Goal: Task Accomplishment & Management: Manage account settings

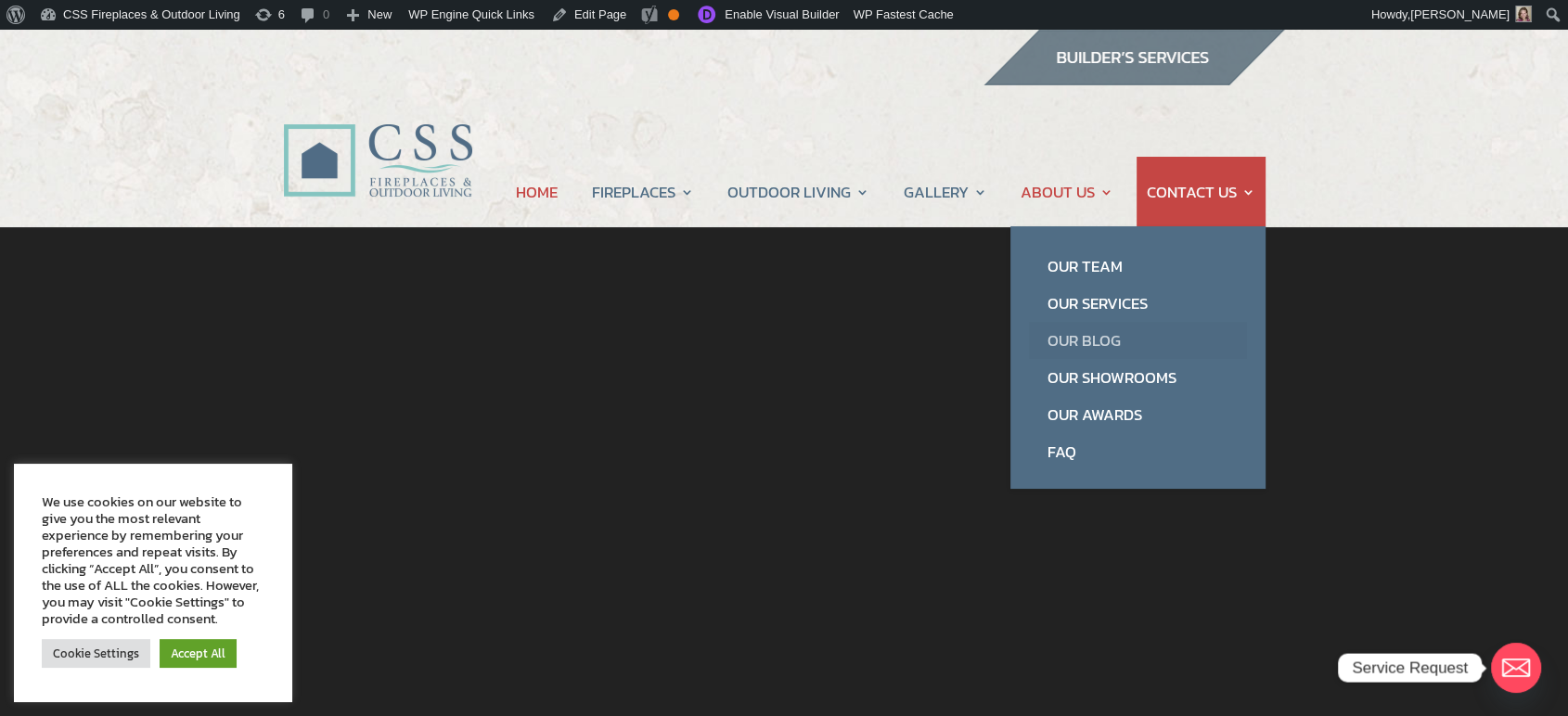
click at [1105, 350] on link "Our Blog" at bounding box center [1138, 340] width 218 height 37
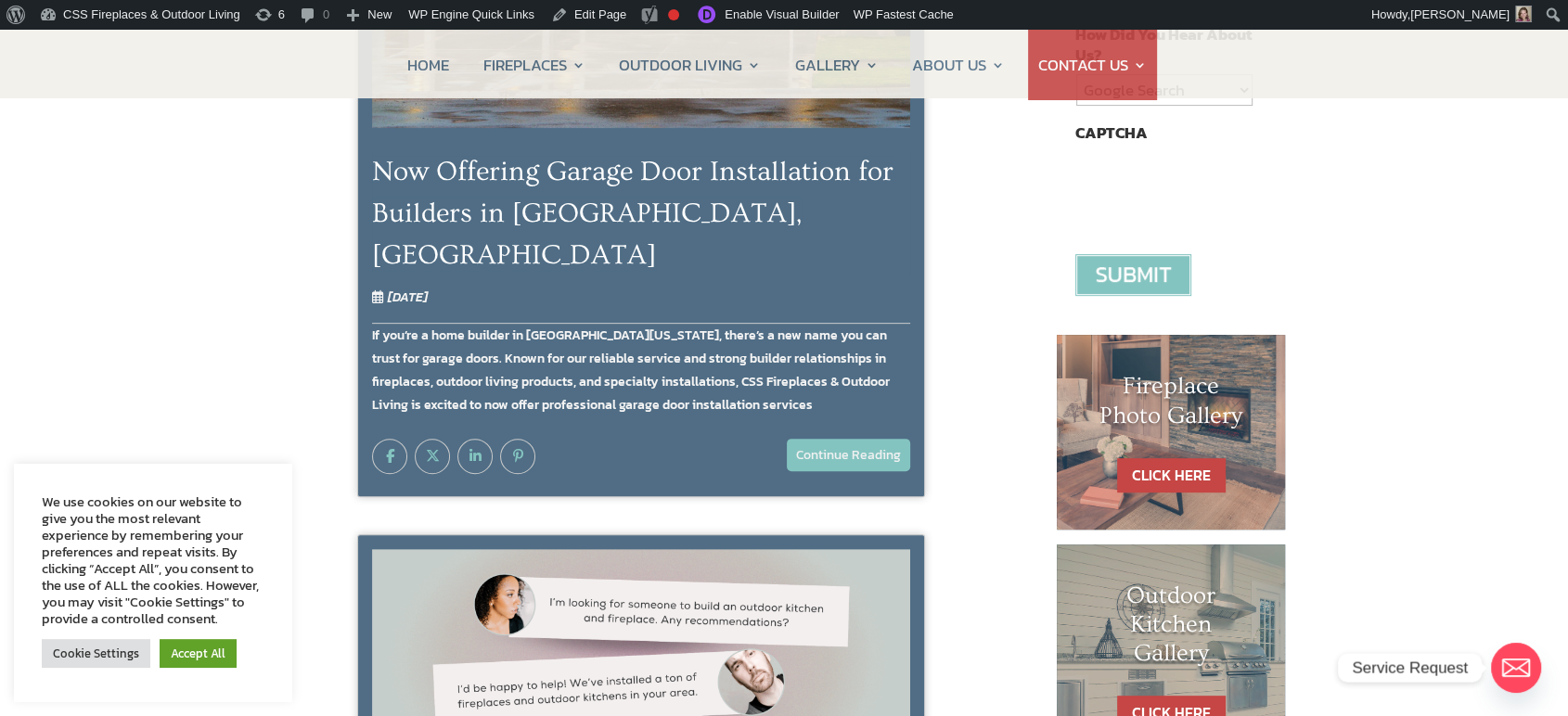
scroll to position [412, 0]
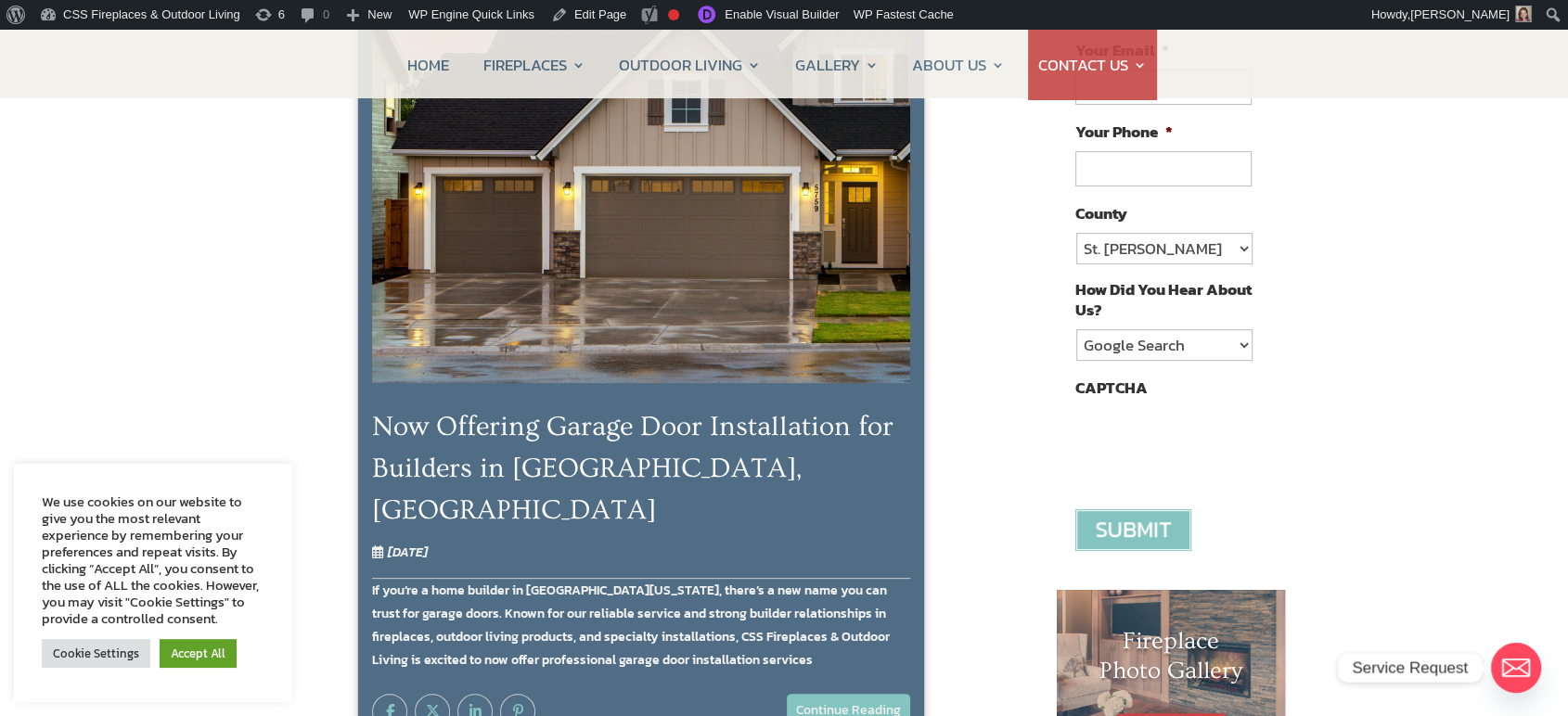
click at [718, 318] on img at bounding box center [640, 179] width 538 height 406
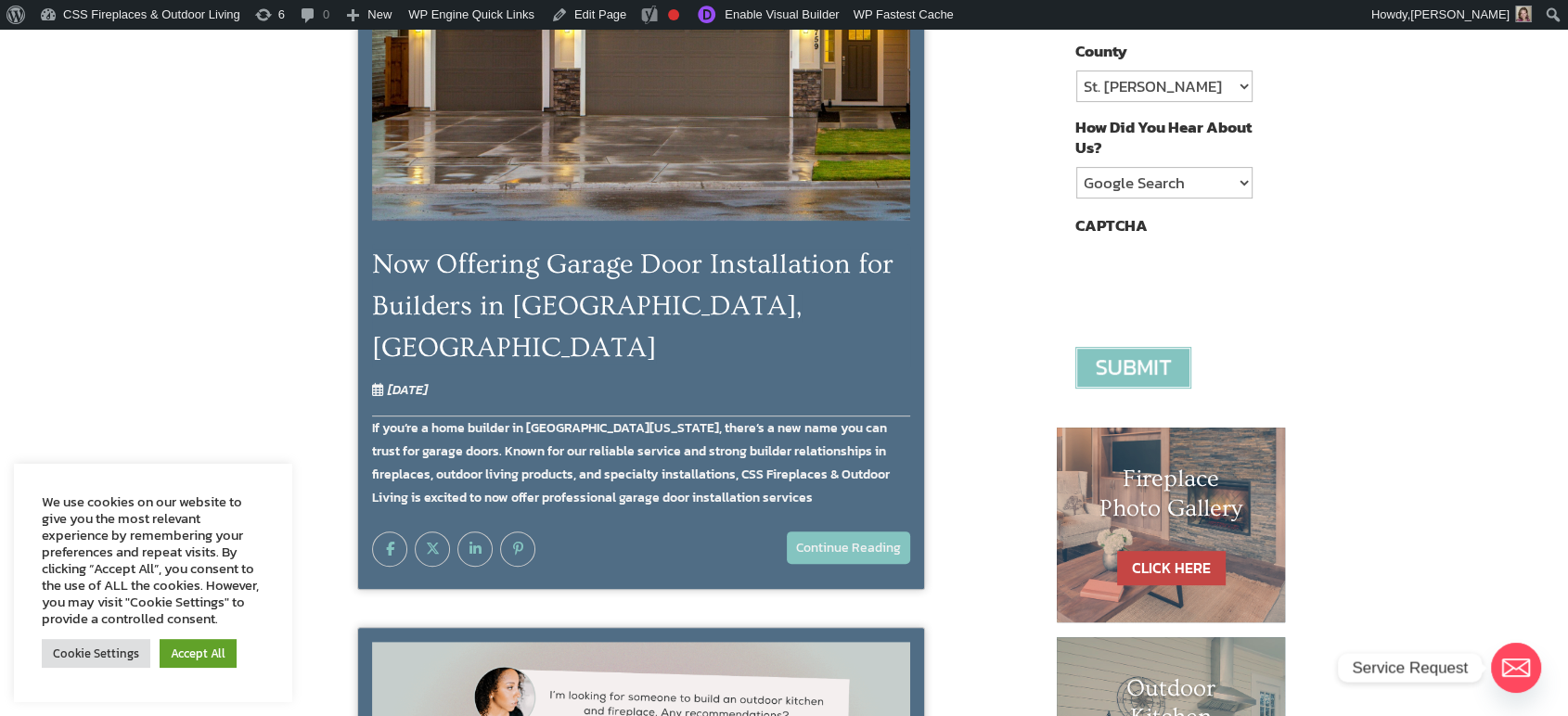
scroll to position [412, 0]
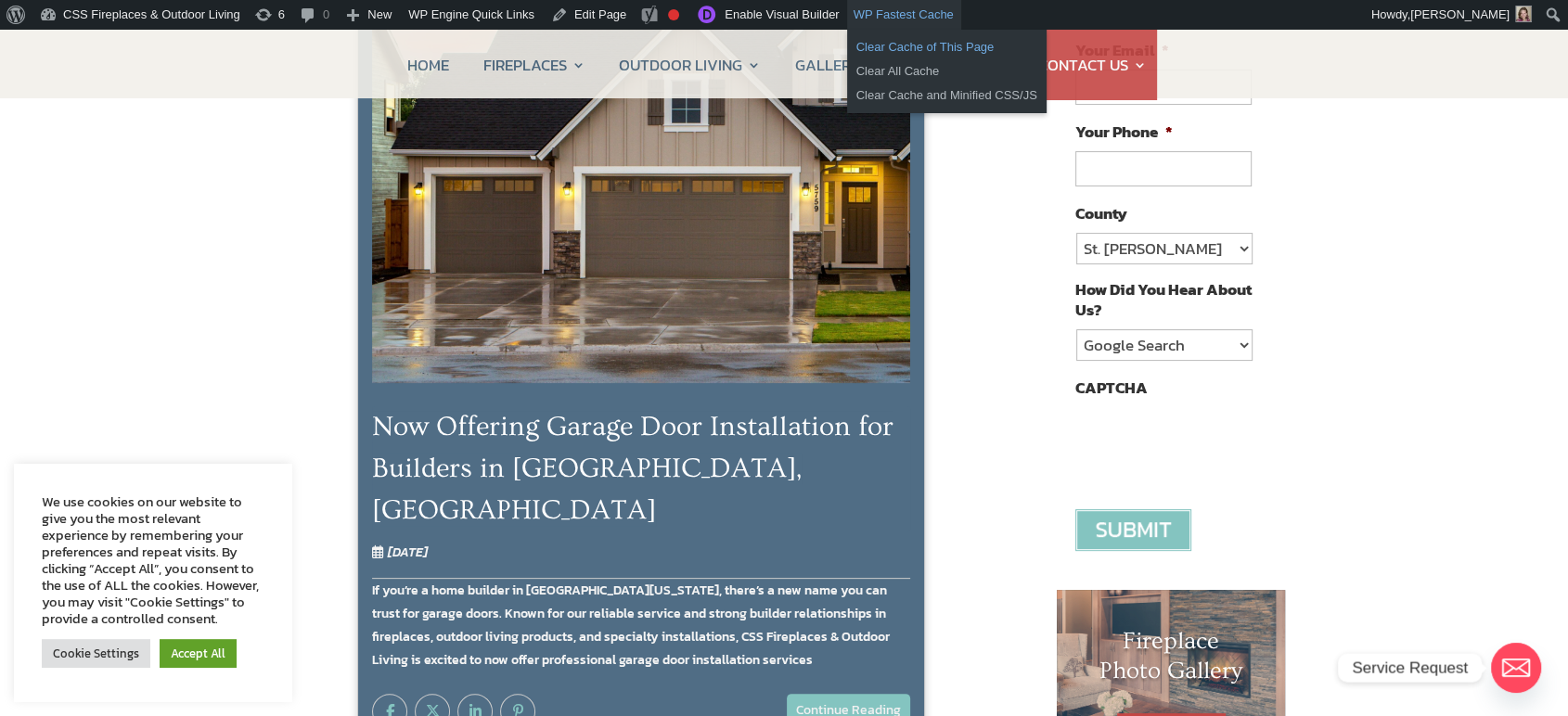
click at [887, 47] on link "Clear Cache of This Page" at bounding box center [946, 47] width 199 height 25
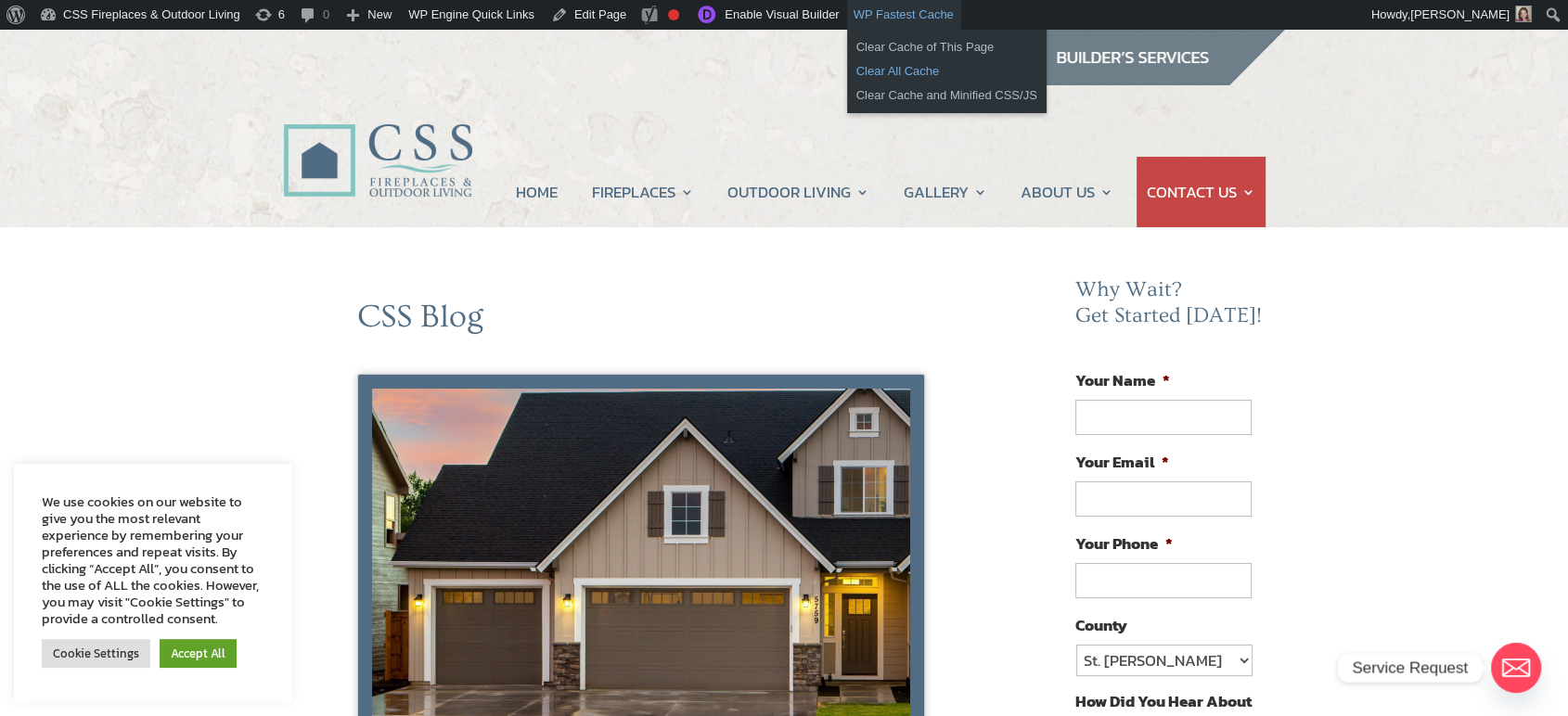
click at [873, 73] on link "Clear All Cache" at bounding box center [946, 72] width 199 height 25
click at [867, 104] on link "Clear Cache and Minified CSS/JS" at bounding box center [946, 95] width 199 height 25
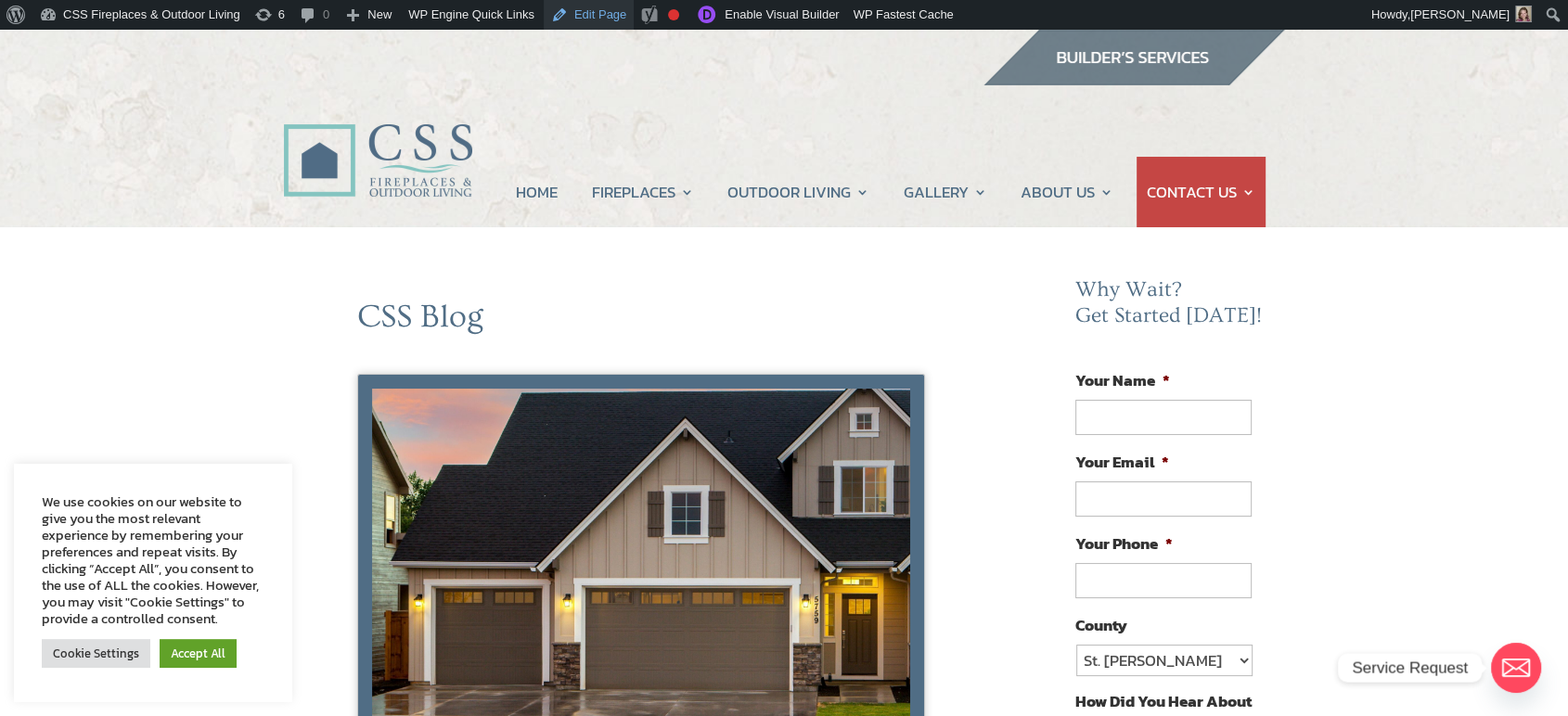
click at [582, 17] on link "Edit Page" at bounding box center [588, 15] width 90 height 29
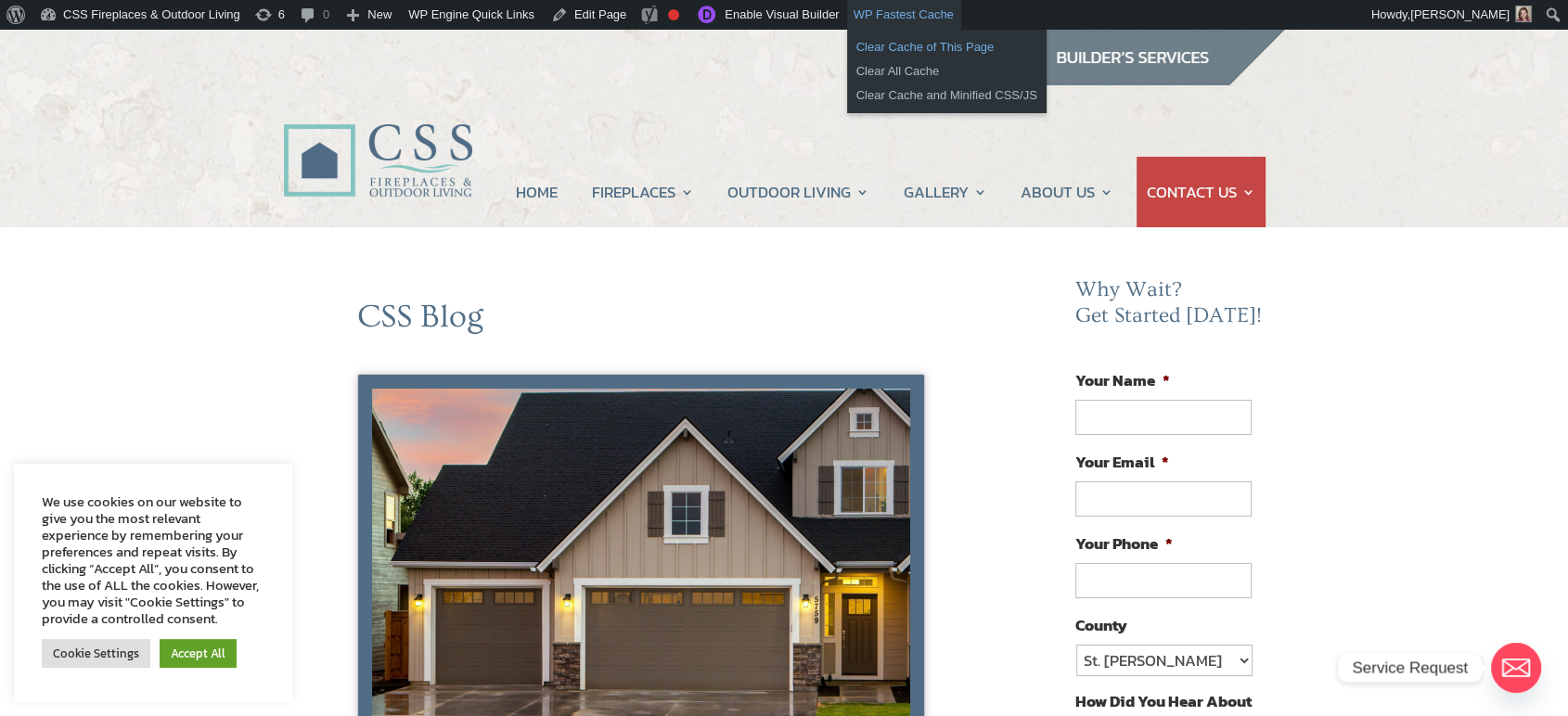
click at [880, 40] on link "Clear Cache of This Page" at bounding box center [946, 47] width 199 height 25
click at [879, 67] on link "Clear All Cache" at bounding box center [946, 72] width 199 height 25
click at [880, 103] on link "Clear Cache and Minified CSS/JS" at bounding box center [946, 95] width 199 height 25
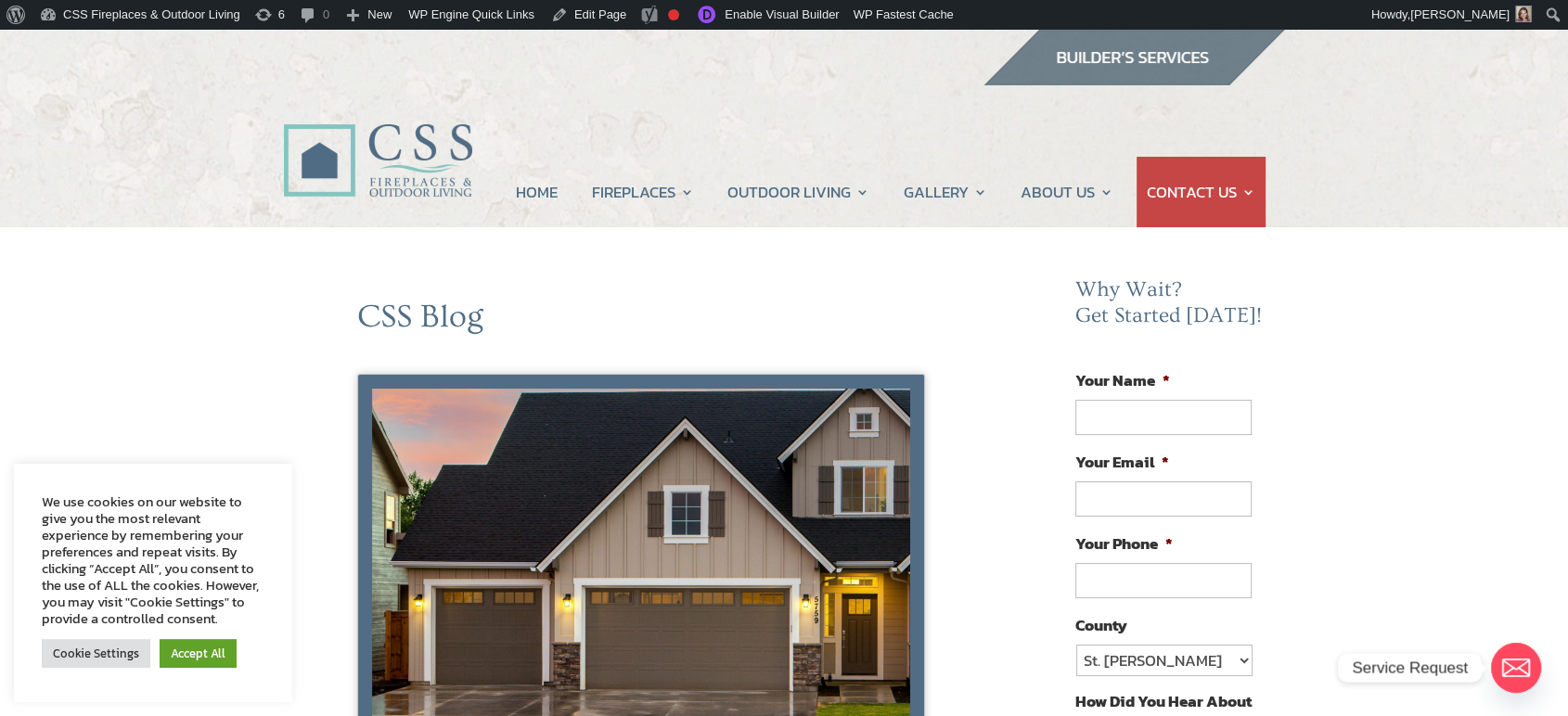
click at [668, 528] on img at bounding box center [640, 591] width 538 height 406
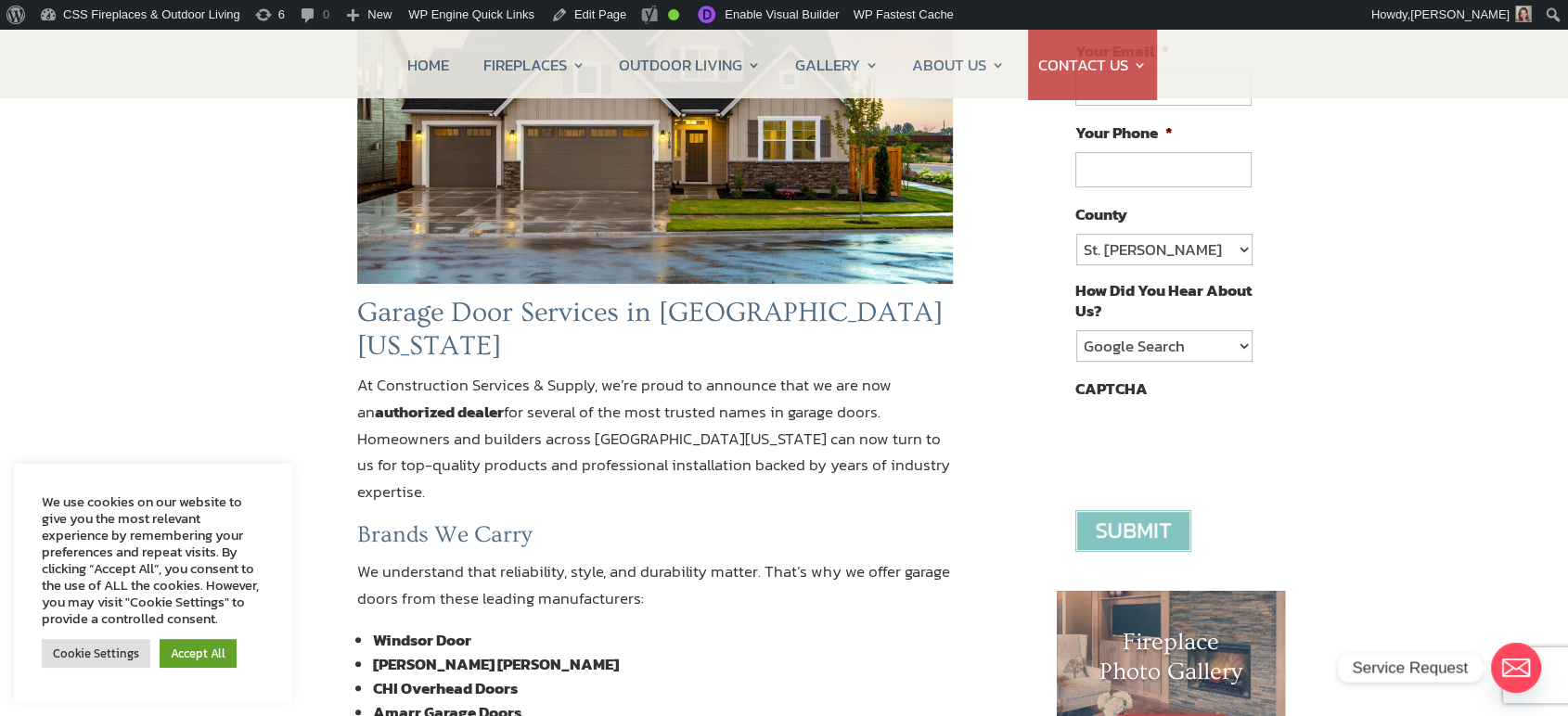
scroll to position [412, 0]
click at [579, 2] on link "Edit Page" at bounding box center [588, 15] width 90 height 29
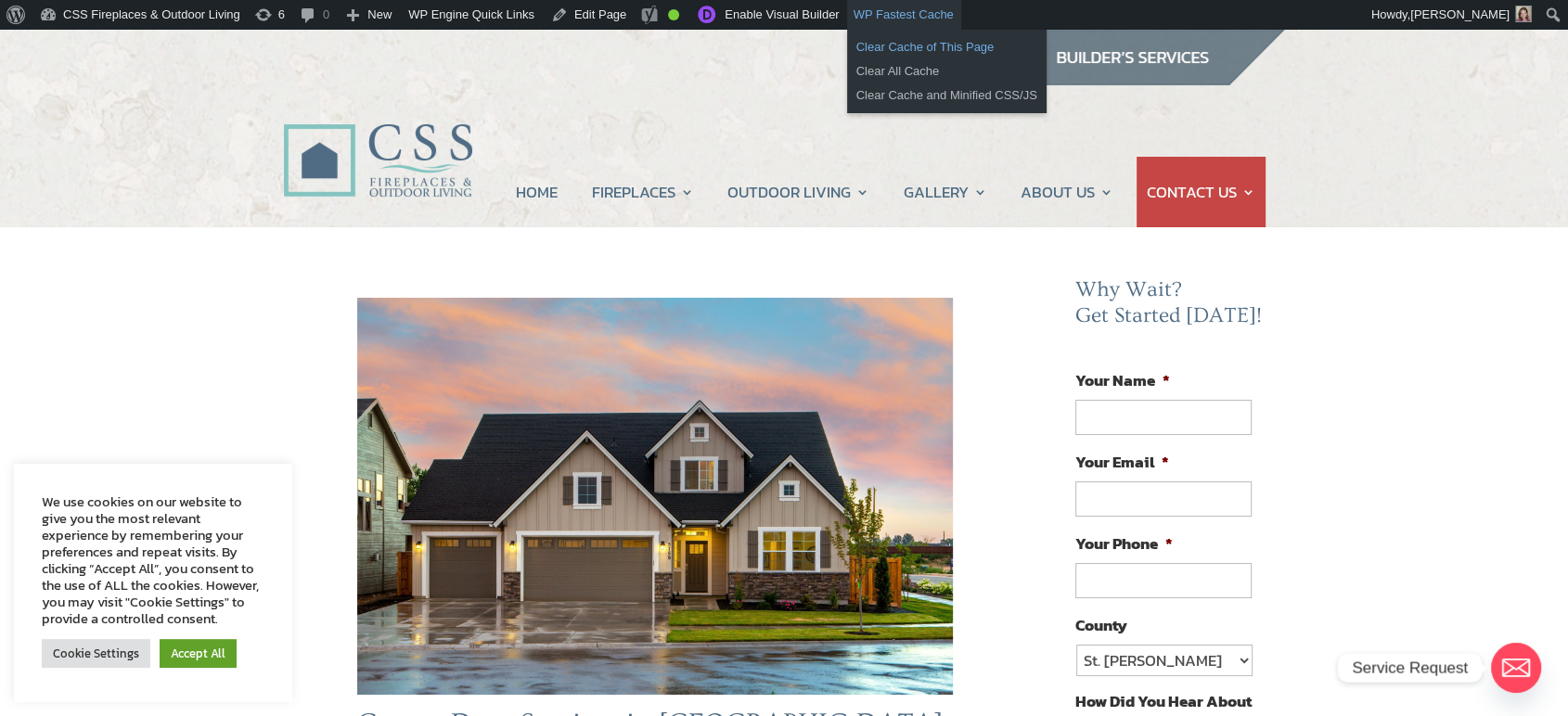
click at [870, 44] on link "Clear Cache of This Page" at bounding box center [946, 47] width 199 height 25
click at [863, 69] on link "Clear All Cache" at bounding box center [946, 72] width 199 height 25
click at [863, 94] on link "Clear Cache and Minified CSS/JS" at bounding box center [946, 95] width 199 height 25
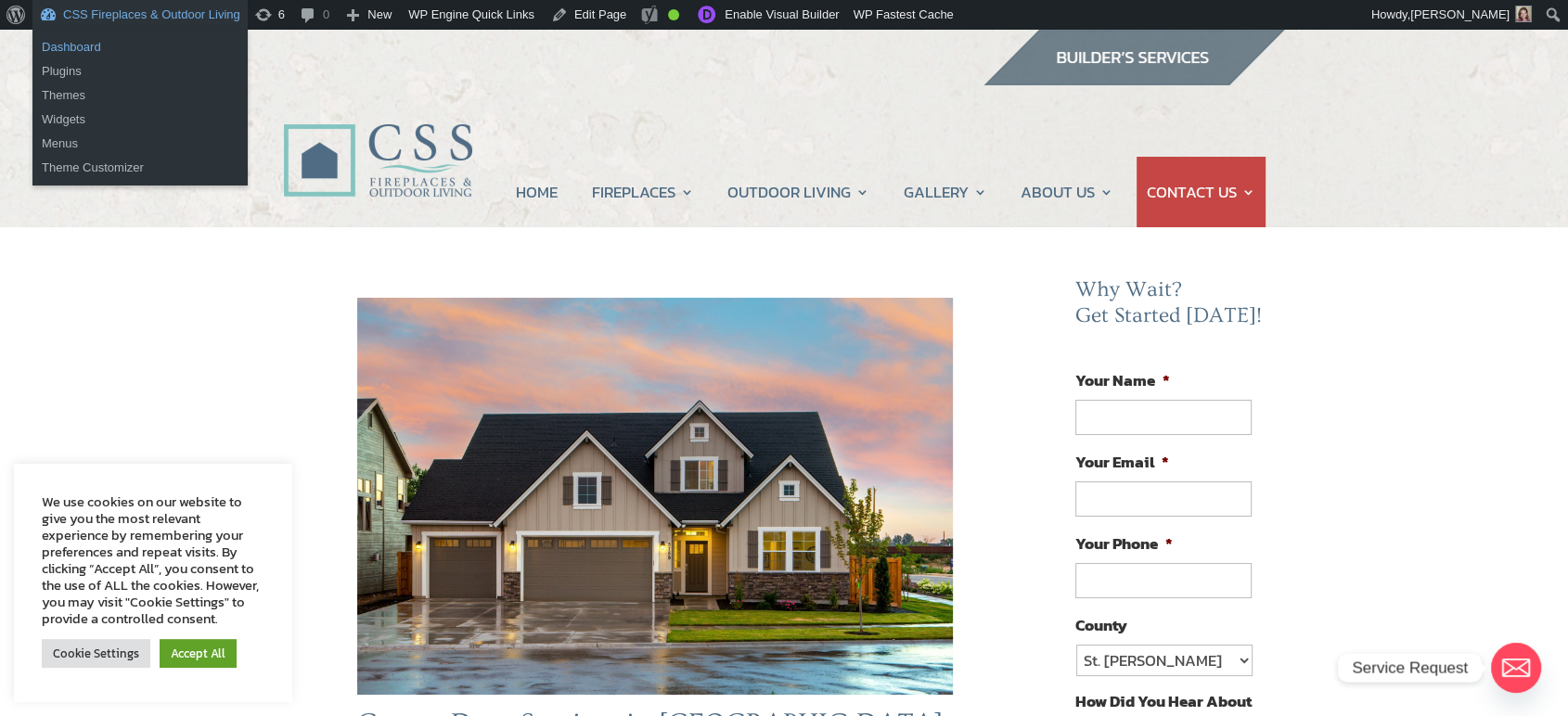
click at [92, 37] on link "Dashboard" at bounding box center [139, 47] width 215 height 25
